Goal: Information Seeking & Learning: Learn about a topic

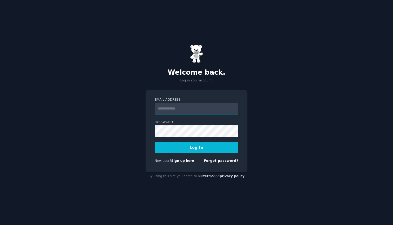
type input "**********"
click at [196, 147] on button "Log In" at bounding box center [197, 147] width 84 height 11
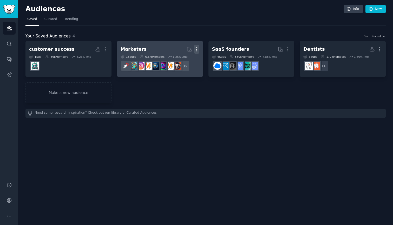
click at [197, 49] on icon "button" at bounding box center [196, 49] width 5 height 5
click at [184, 60] on p "Delete" at bounding box center [182, 59] width 12 height 5
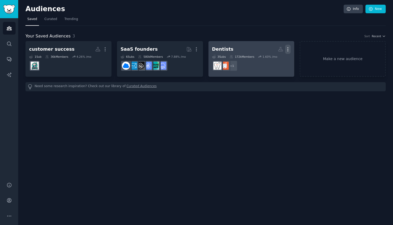
click at [290, 49] on icon "button" at bounding box center [287, 49] width 5 height 5
click at [277, 65] on div "Delete" at bounding box center [270, 60] width 25 height 11
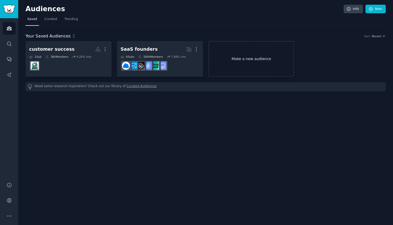
click at [231, 71] on link "Make a new audience" at bounding box center [251, 59] width 86 height 36
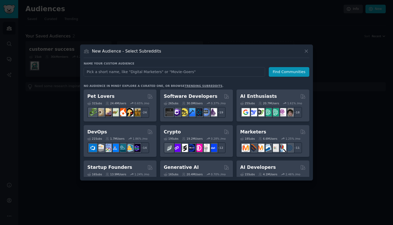
type input "p"
type input "growth"
click at [292, 76] on button "Find Communities" at bounding box center [289, 72] width 41 height 10
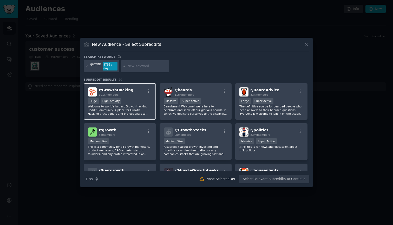
click at [137, 97] on div "r/ GrowthHacking 101k members Huge High Activity Welcome to world's largest Gro…" at bounding box center [120, 101] width 72 height 37
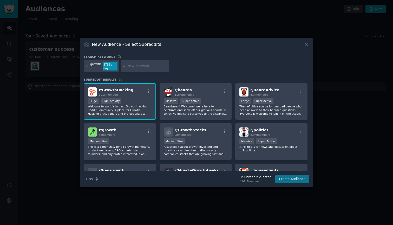
click at [288, 177] on button "Create Audience" at bounding box center [292, 179] width 34 height 9
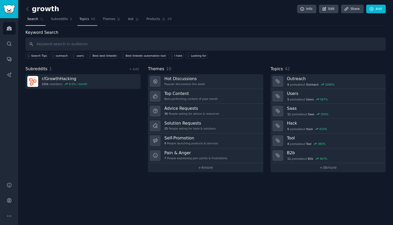
click at [90, 23] on link "Topics 42" at bounding box center [86, 20] width 19 height 11
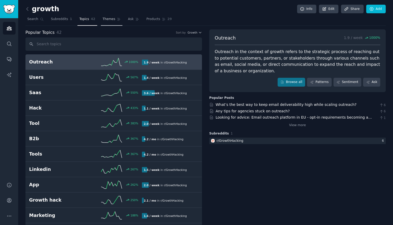
click at [106, 18] on span "Themes" at bounding box center [109, 19] width 13 height 5
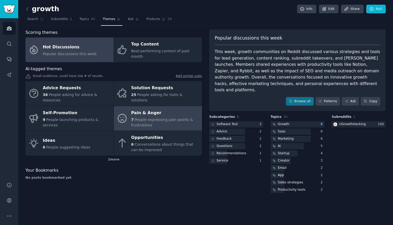
click at [161, 109] on div "Pain & Anger" at bounding box center [165, 113] width 68 height 8
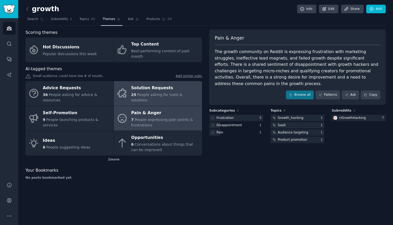
click at [149, 84] on div "Solution Requests" at bounding box center [165, 88] width 68 height 8
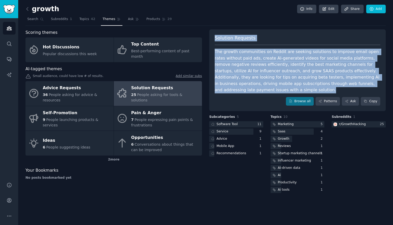
drag, startPoint x: 254, startPoint y: 90, endPoint x: 208, endPoint y: 29, distance: 76.2
click at [208, 29] on div "Scoring themes Hot Discussions Popular discussions this week Top Content Best-p…" at bounding box center [205, 111] width 360 height 165
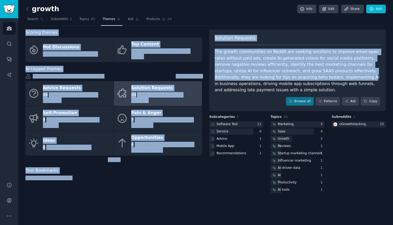
drag, startPoint x: 203, startPoint y: 29, endPoint x: 306, endPoint y: 78, distance: 114.0
click at [306, 78] on div "growth Info Edit Share Add Search Subreddits 1 Topics 42 Themes Ask Products 29…" at bounding box center [205, 100] width 360 height 187
click at [306, 78] on div "The growth communities on Reddit are seeking solutions to improve email open ra…" at bounding box center [298, 71] width 166 height 45
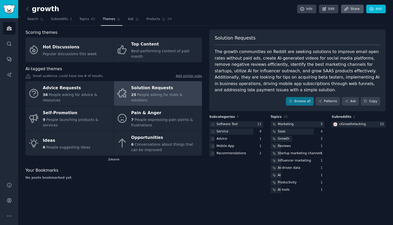
click at [228, 166] on div "Subcategories 5 Software Tool 11 Service 9 Advice 1 Mobile App 1 Recommendation…" at bounding box center [236, 154] width 54 height 79
click at [300, 98] on link "Browse all" at bounding box center [300, 101] width 28 height 9
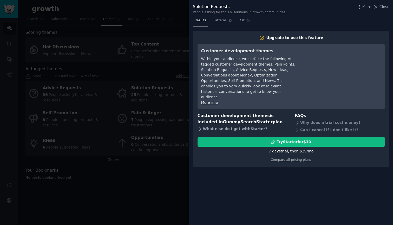
click at [200, 126] on icon at bounding box center [200, 128] width 5 height 5
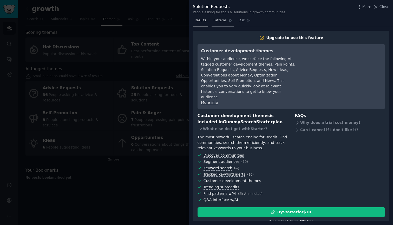
click at [219, 26] on link "Patterns" at bounding box center [223, 21] width 22 height 11
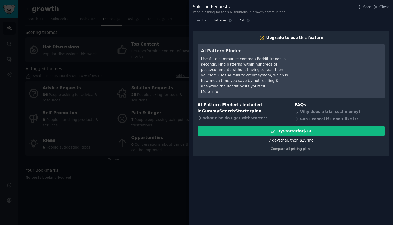
click at [242, 21] on span "Ask" at bounding box center [242, 20] width 6 height 5
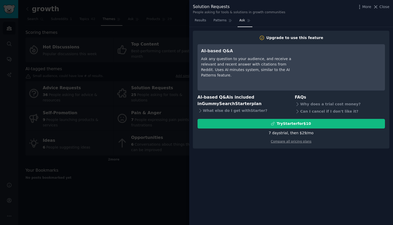
click at [170, 163] on div at bounding box center [196, 112] width 393 height 225
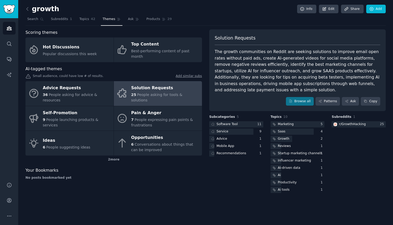
click at [60, 26] on div "growth Info Edit Share Add Search Subreddits 1 Topics 42 Themes Ask Products 29…" at bounding box center [205, 100] width 360 height 187
click at [61, 23] on link "Subreddits 1" at bounding box center [61, 20] width 25 height 11
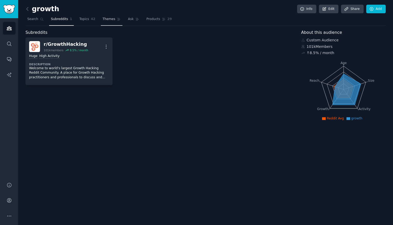
click at [113, 19] on span "Themes" at bounding box center [109, 19] width 13 height 5
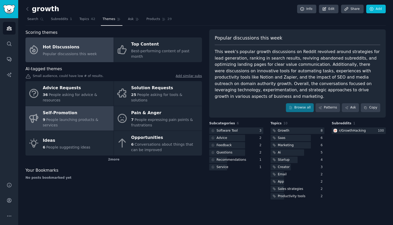
click at [96, 117] on div "9 People launching products & services" at bounding box center [77, 122] width 68 height 11
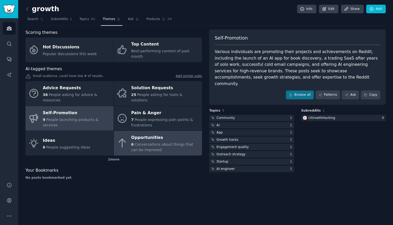
click at [155, 131] on link "Opportunities 6 Conversations about things that can be improved" at bounding box center [158, 143] width 88 height 25
